Goal: Find specific page/section: Find specific page/section

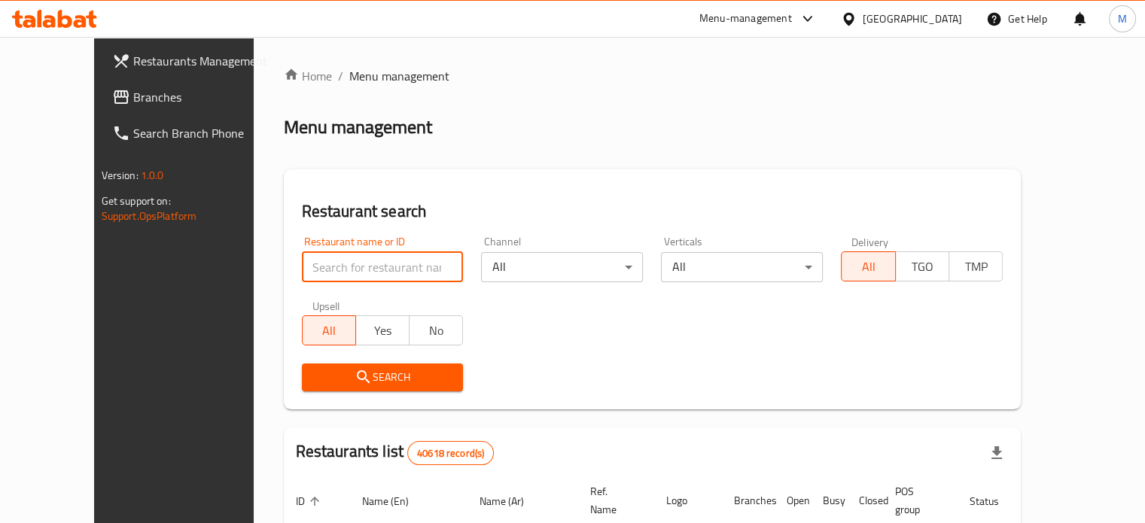
click at [368, 263] on input "search" at bounding box center [383, 267] width 162 height 30
type input "ة"
click at [362, 322] on span "Yes" at bounding box center [382, 331] width 41 height 22
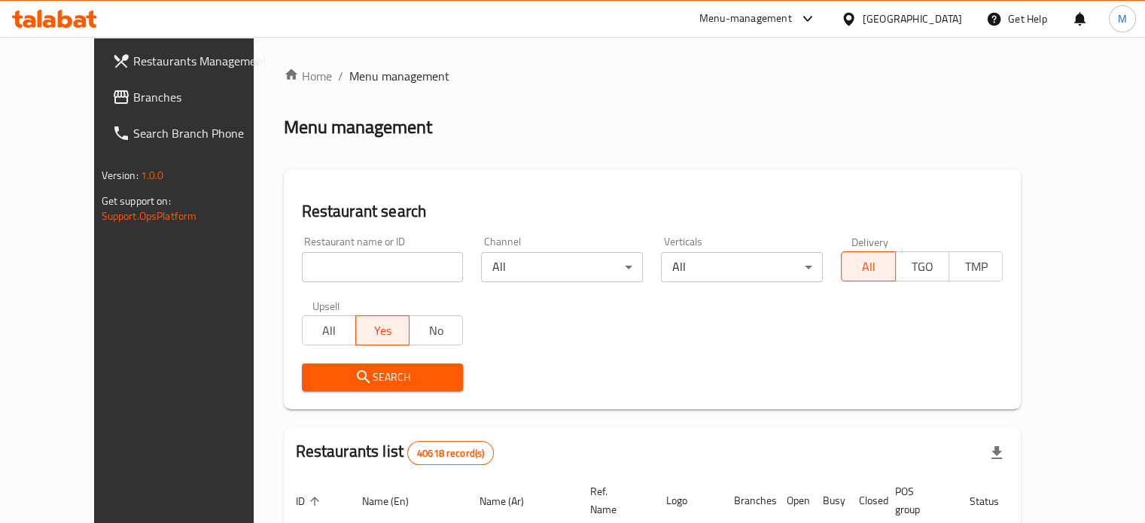
type button "true"
click at [362, 322] on span "Yes" at bounding box center [382, 331] width 41 height 22
click at [362, 333] on span "Yes" at bounding box center [382, 331] width 41 height 22
click at [375, 265] on input "search" at bounding box center [383, 267] width 162 height 30
type input "ة"
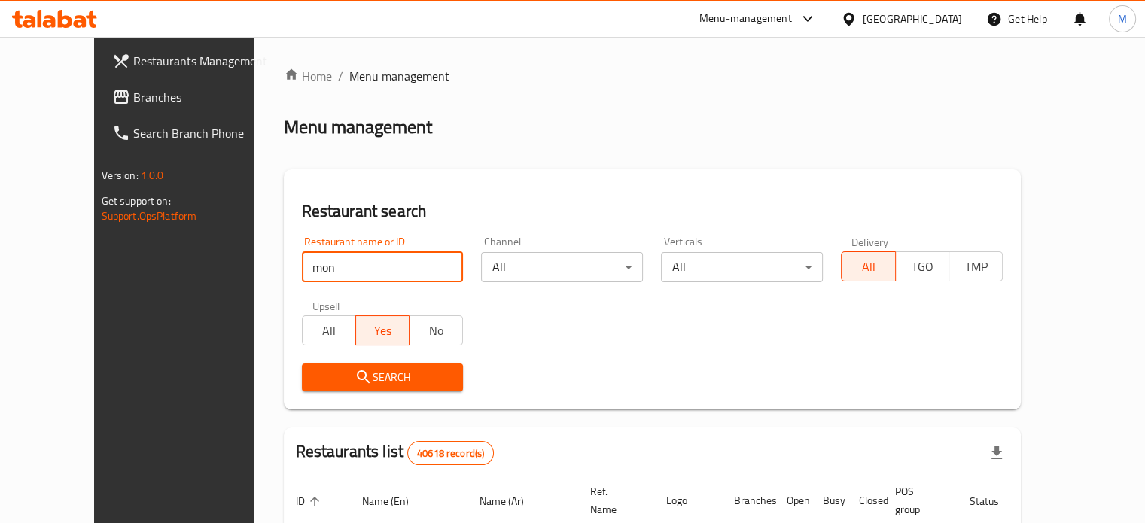
type input "monginis"
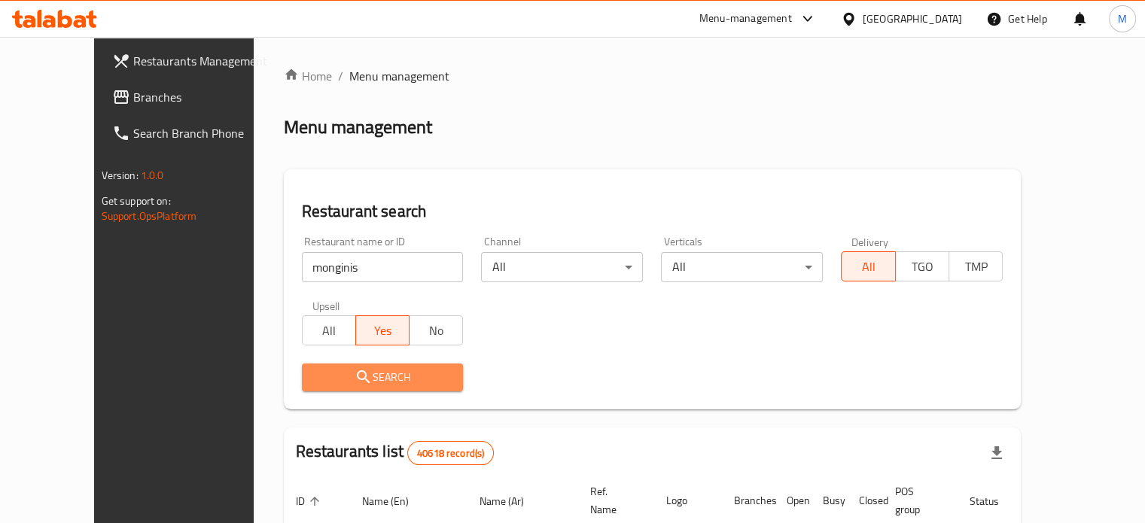
click at [329, 373] on span "Search" at bounding box center [383, 377] width 138 height 19
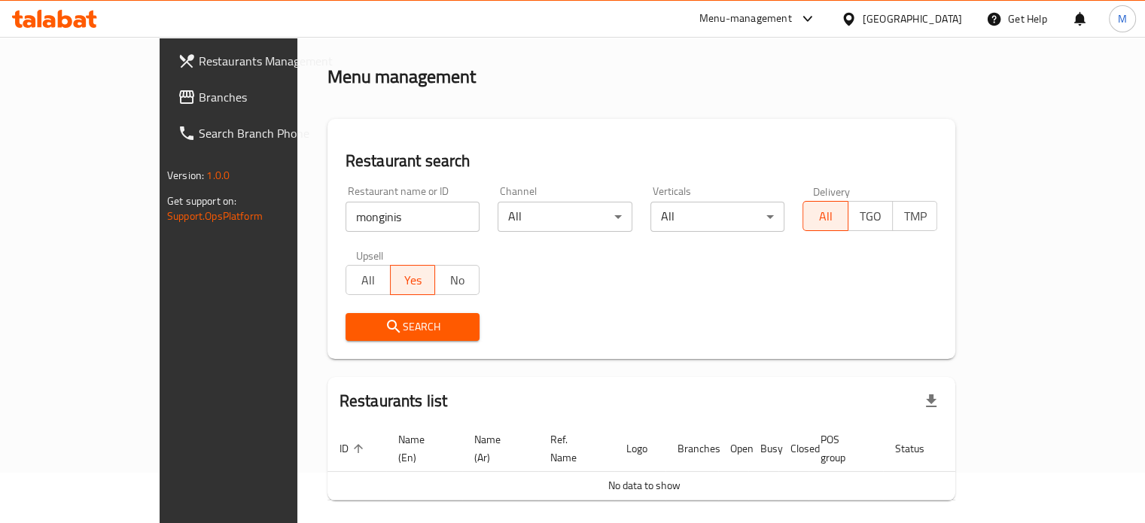
scroll to position [91, 0]
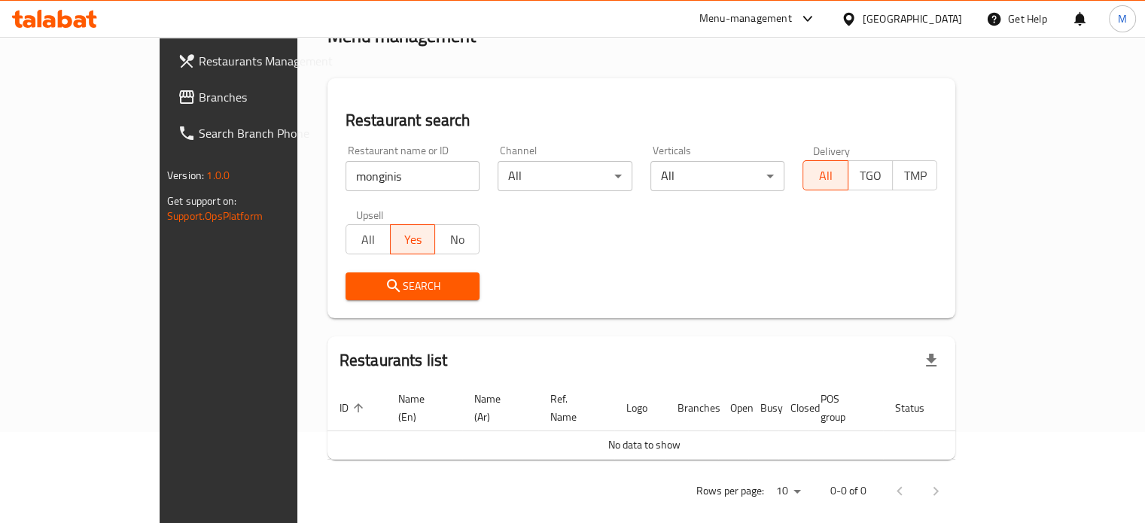
click at [345, 157] on div "Restaurant name or ID monginis Restaurant name or ID" at bounding box center [412, 168] width 135 height 46
click at [345, 172] on input "monginis" at bounding box center [412, 176] width 135 height 30
click at [369, 279] on span "Search" at bounding box center [412, 286] width 111 height 19
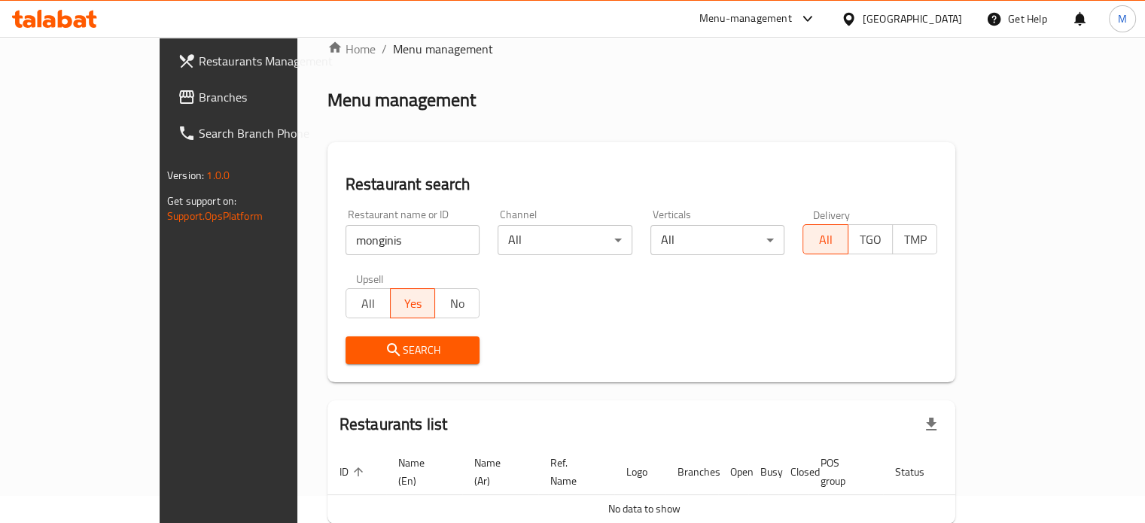
scroll to position [0, 0]
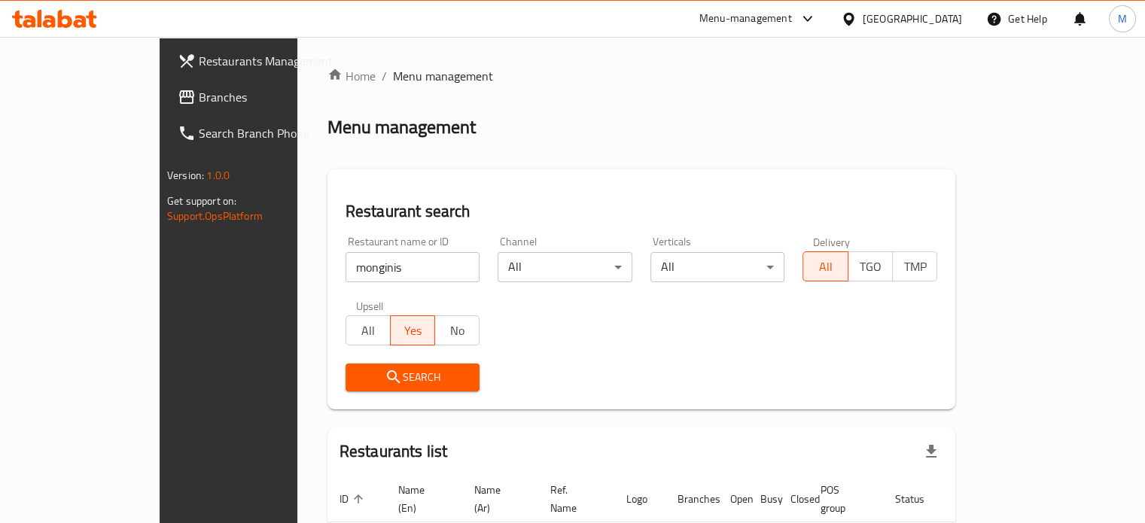
click at [354, 278] on input "monginis" at bounding box center [412, 267] width 135 height 30
click at [351, 275] on input "monginis" at bounding box center [412, 267] width 135 height 30
click at [424, 266] on input "monginis" at bounding box center [412, 267] width 135 height 30
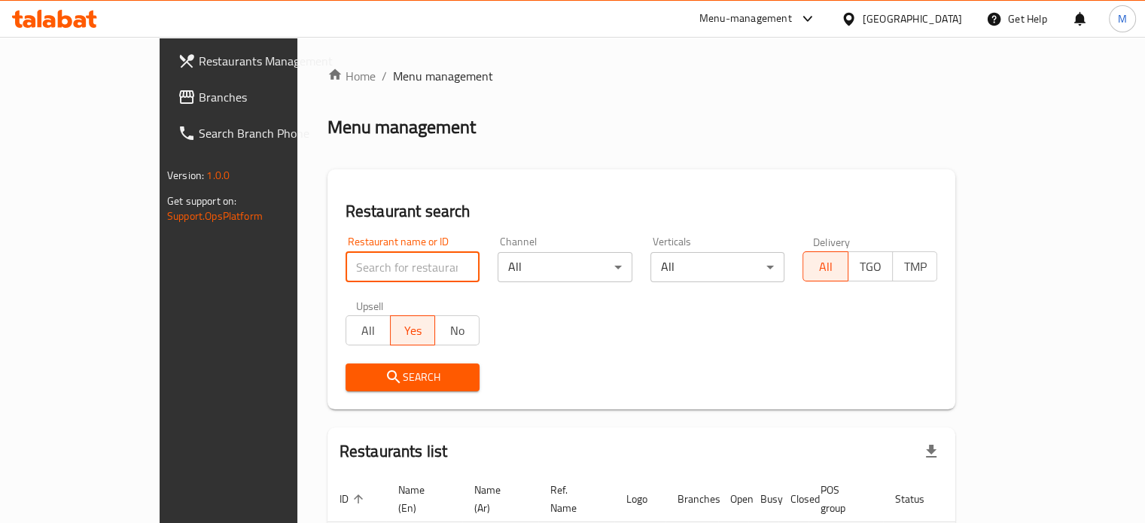
paste input "monginis"
type input "monginis"
click button "Search" at bounding box center [412, 377] width 135 height 28
click at [357, 377] on span "Search" at bounding box center [412, 377] width 111 height 19
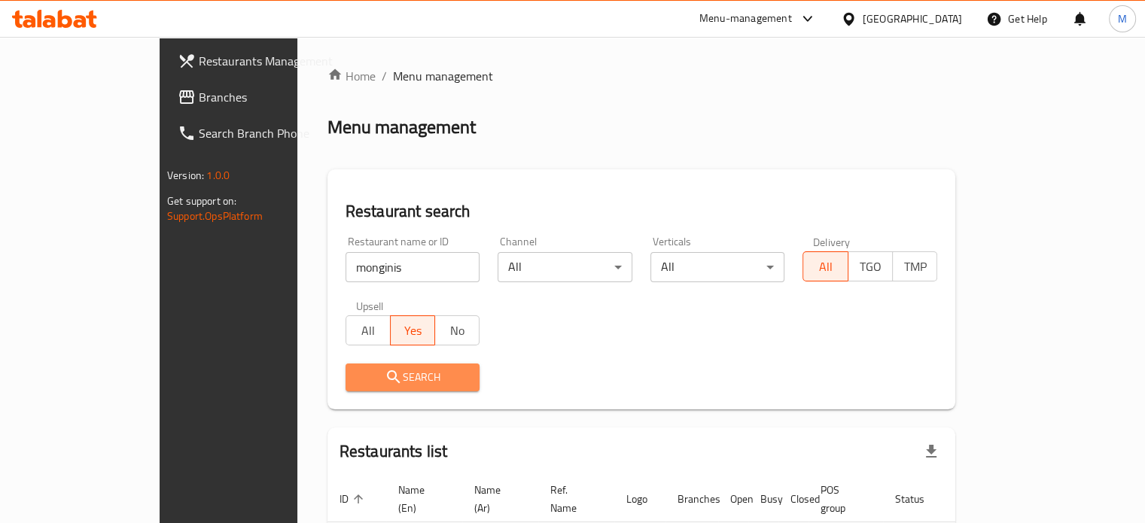
click at [385, 377] on icon "submit" at bounding box center [394, 377] width 18 height 18
